Goal: Find specific page/section: Find specific page/section

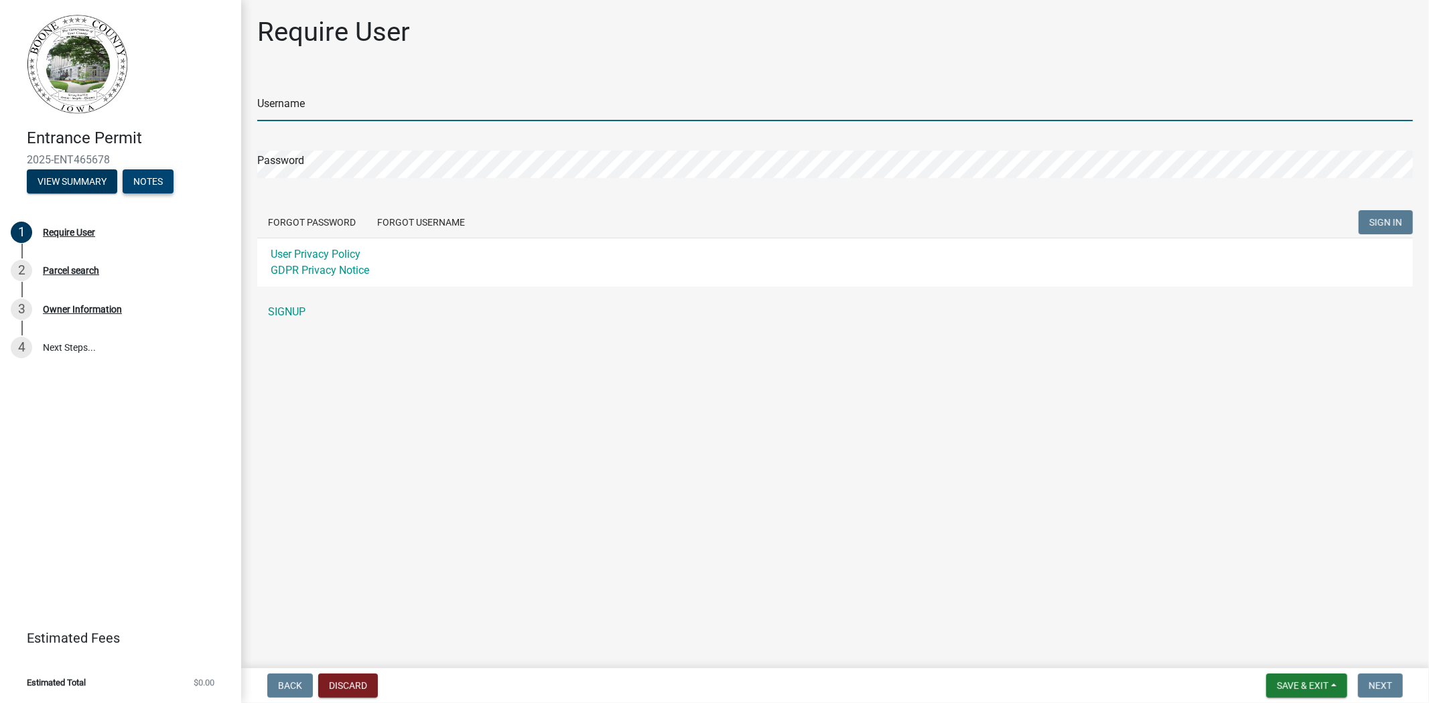
type input "Wwilliams"
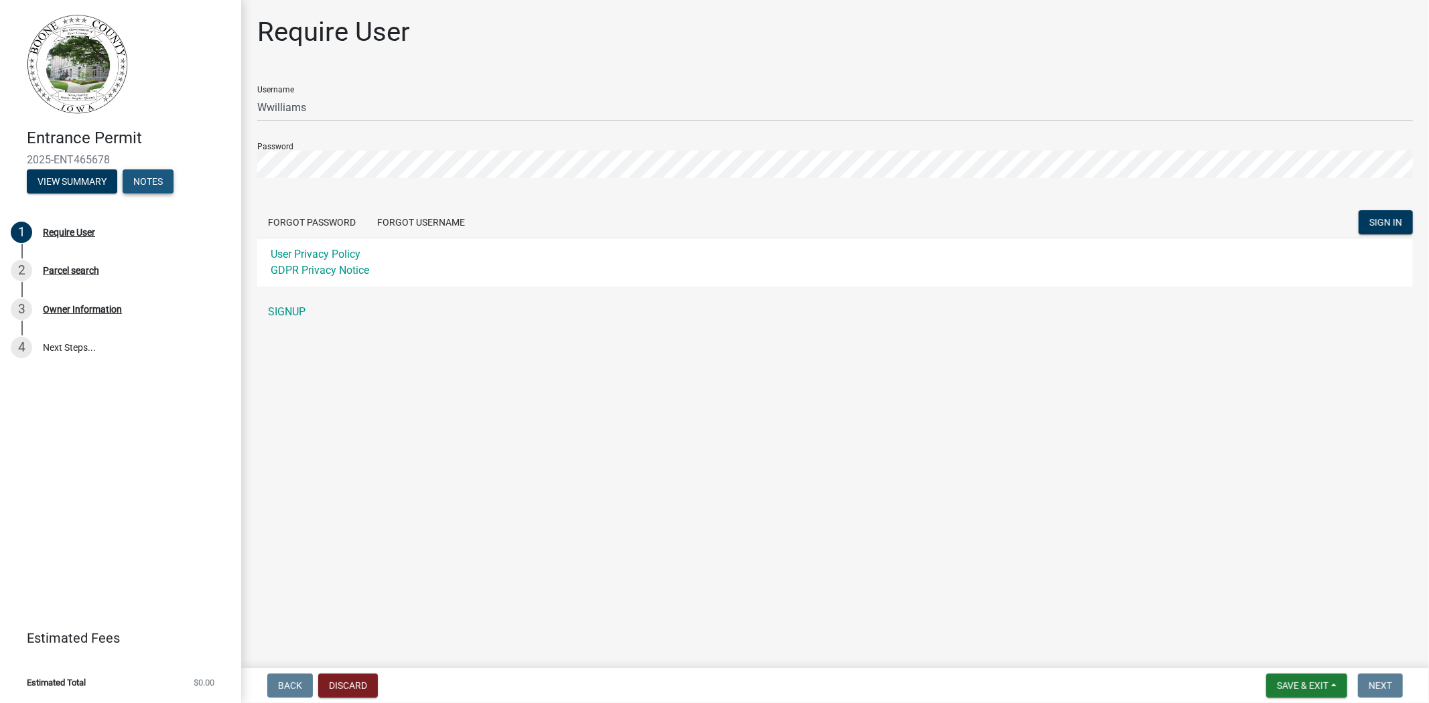
click at [151, 183] on button "Notes" at bounding box center [148, 181] width 51 height 24
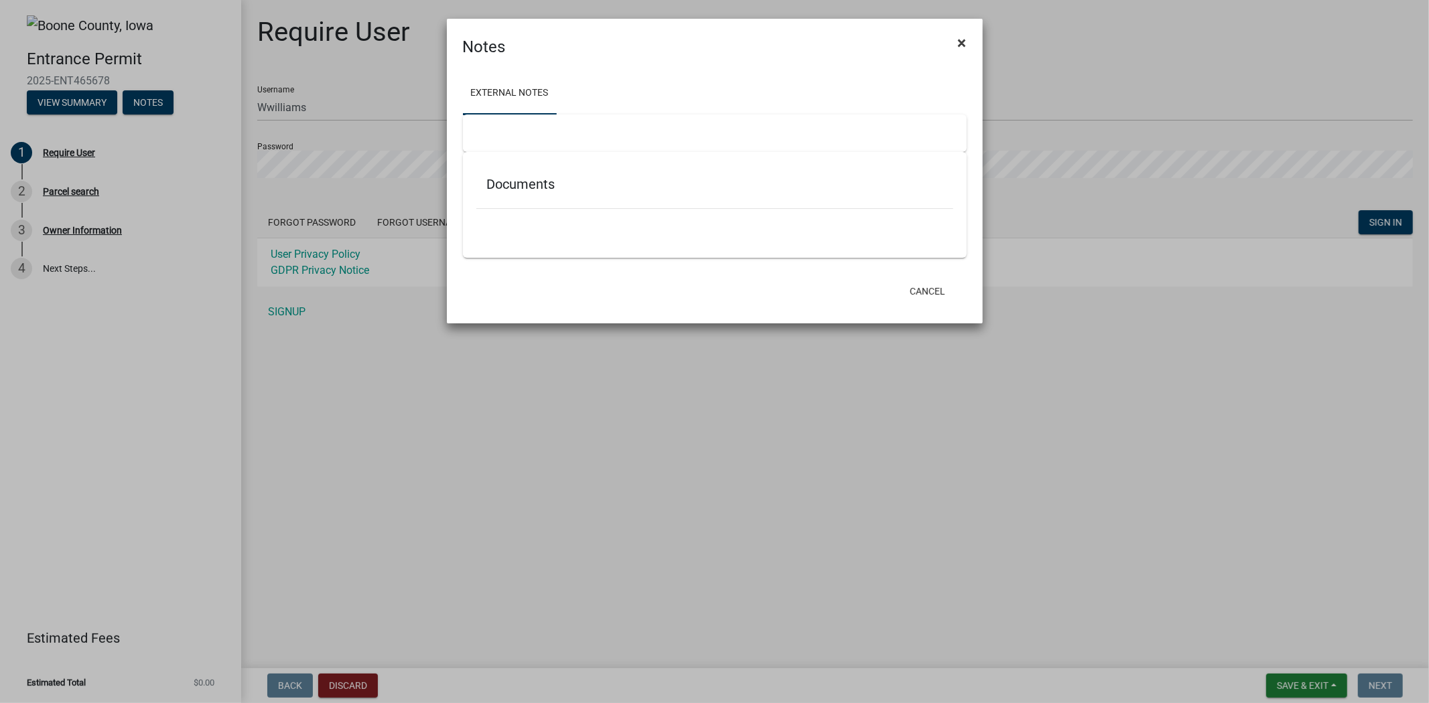
drag, startPoint x: 971, startPoint y: 38, endPoint x: 962, endPoint y: 40, distance: 9.6
click at [969, 38] on button "×" at bounding box center [962, 43] width 30 height 38
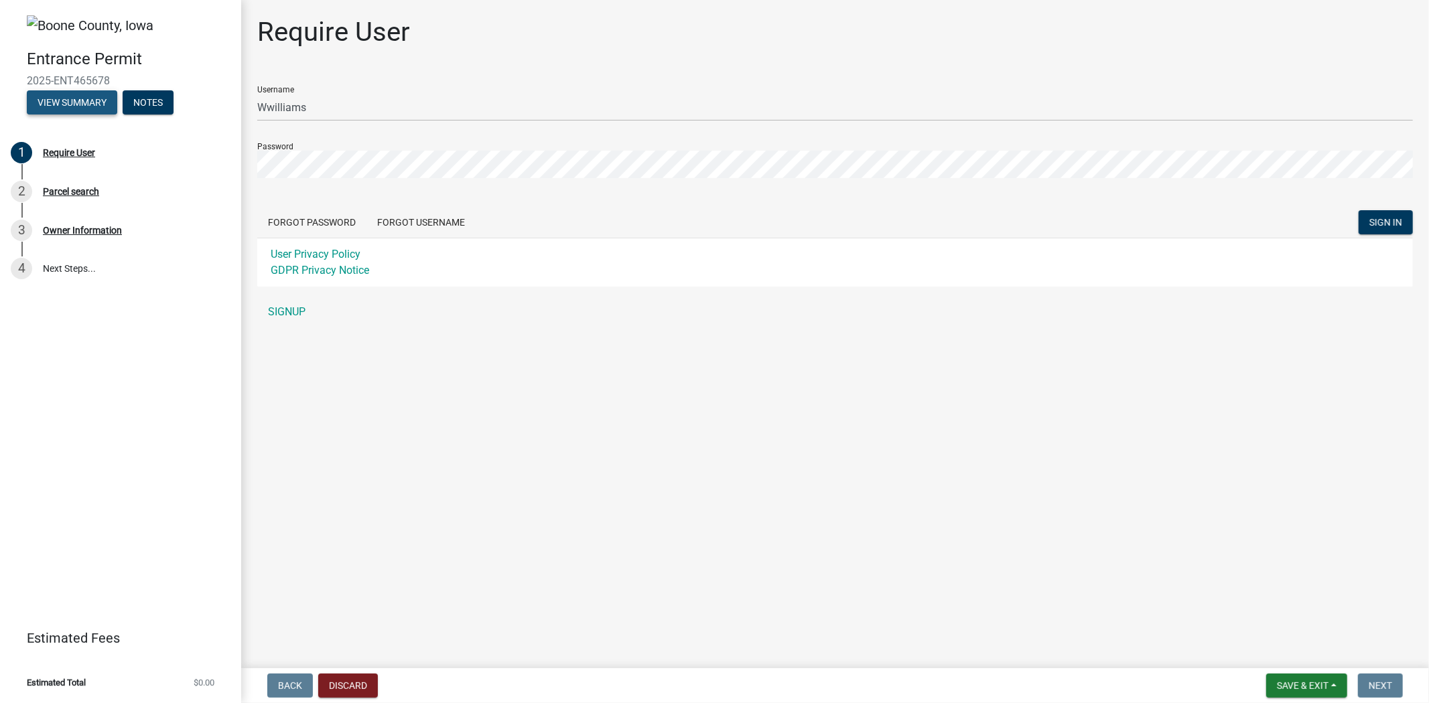
click at [70, 98] on button "View Summary" at bounding box center [72, 102] width 90 height 24
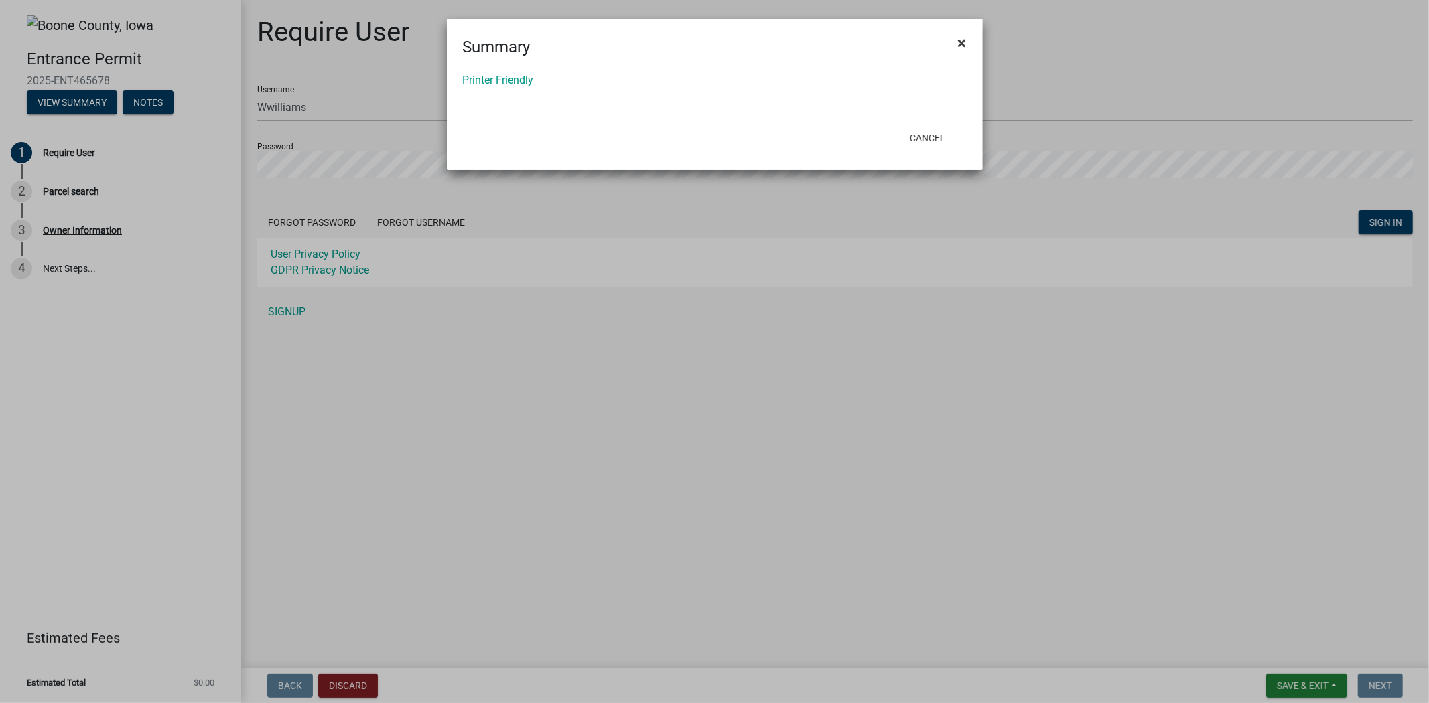
click at [962, 40] on span "×" at bounding box center [962, 42] width 9 height 19
